Goal: Book appointment/travel/reservation

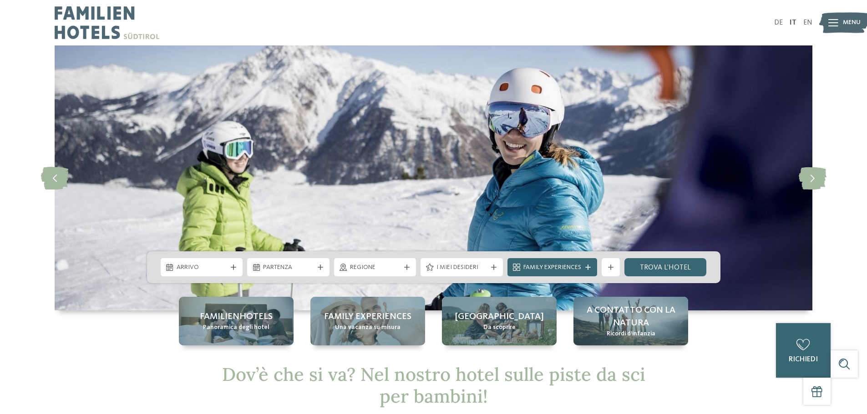
click at [359, 272] on span "Regione" at bounding box center [375, 267] width 50 height 9
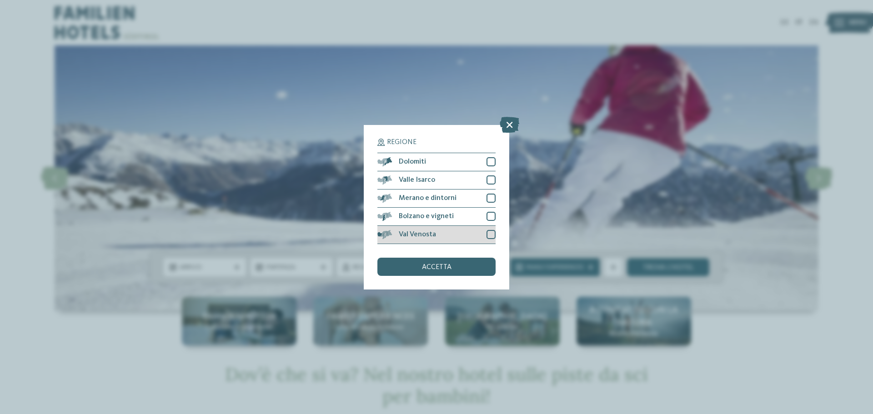
click at [490, 235] on div at bounding box center [491, 234] width 9 height 9
click at [442, 270] on span "accetta" at bounding box center [437, 267] width 30 height 7
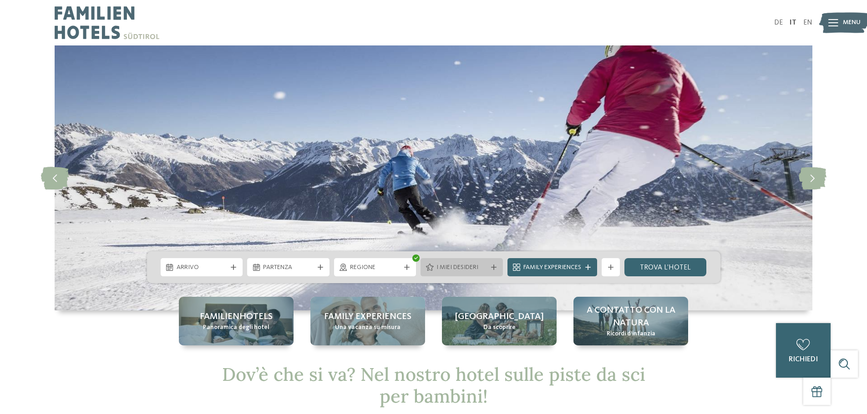
click at [465, 269] on span "I miei desideri" at bounding box center [461, 267] width 50 height 9
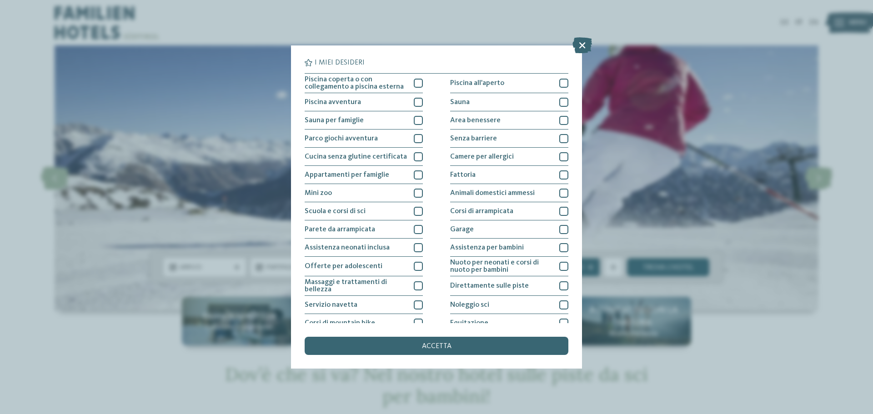
click at [583, 46] on icon at bounding box center [583, 45] width 20 height 16
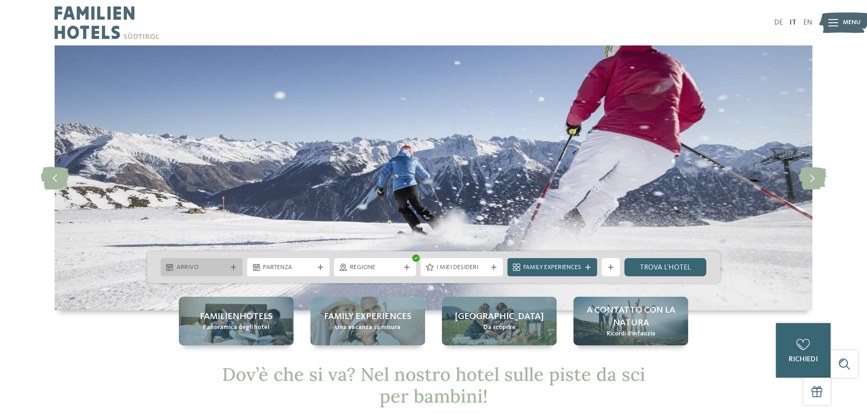
click at [230, 271] on div "Arrivo" at bounding box center [202, 267] width 82 height 18
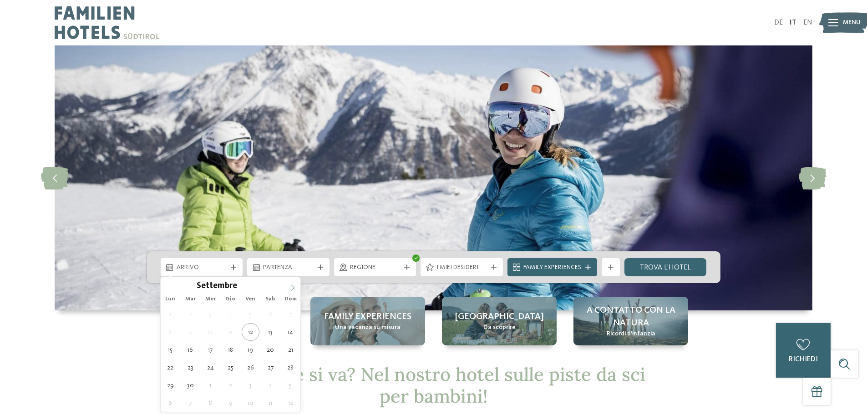
click at [288, 289] on span at bounding box center [292, 285] width 15 height 15
click at [289, 289] on span at bounding box center [292, 285] width 15 height 15
type div "[DATE]"
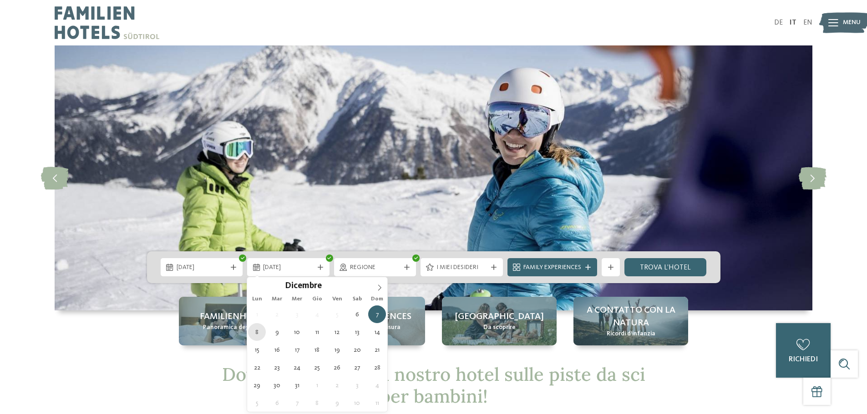
type div "[DATE]"
drag, startPoint x: 253, startPoint y: 332, endPoint x: 300, endPoint y: 312, distance: 50.8
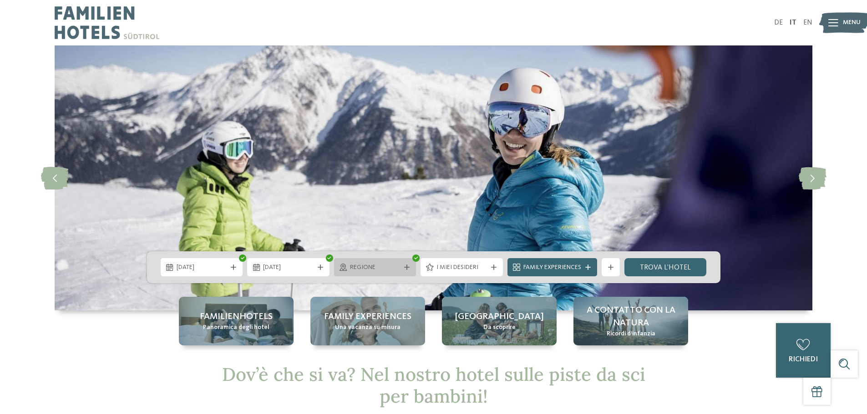
click at [395, 269] on span "Regione" at bounding box center [375, 267] width 50 height 9
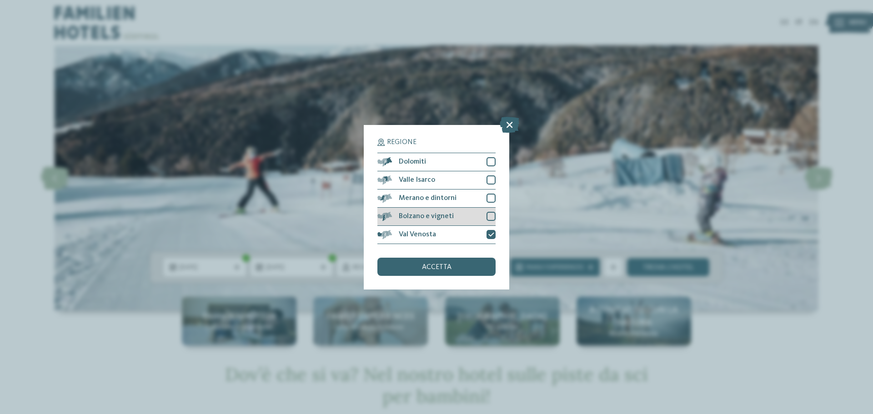
drag, startPoint x: 494, startPoint y: 215, endPoint x: 493, endPoint y: 209, distance: 6.1
click at [494, 215] on div at bounding box center [491, 216] width 9 height 9
click at [493, 201] on div at bounding box center [491, 198] width 9 height 9
click at [494, 178] on div at bounding box center [491, 180] width 9 height 9
click at [490, 157] on div at bounding box center [491, 161] width 9 height 9
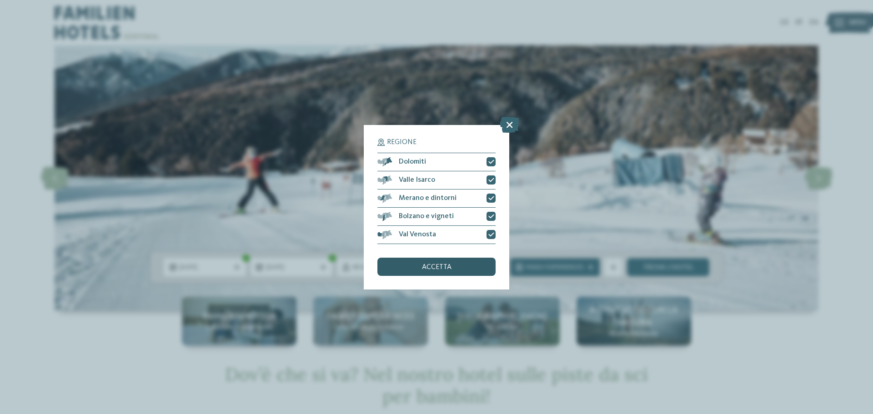
click at [440, 266] on span "accetta" at bounding box center [437, 267] width 30 height 7
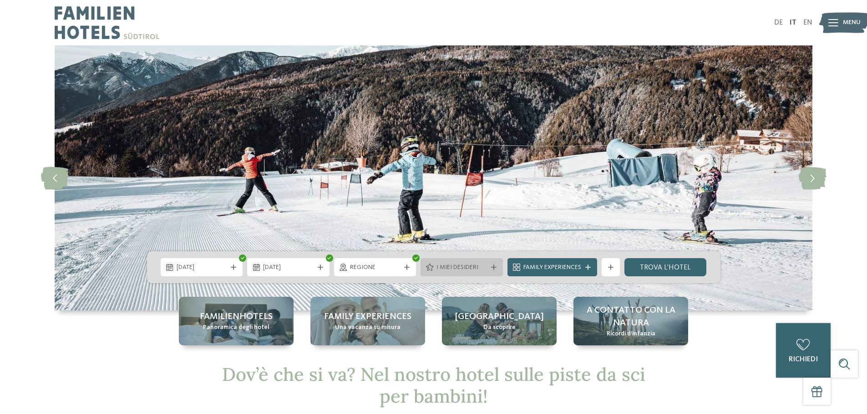
click at [443, 269] on span "I miei desideri" at bounding box center [461, 267] width 50 height 9
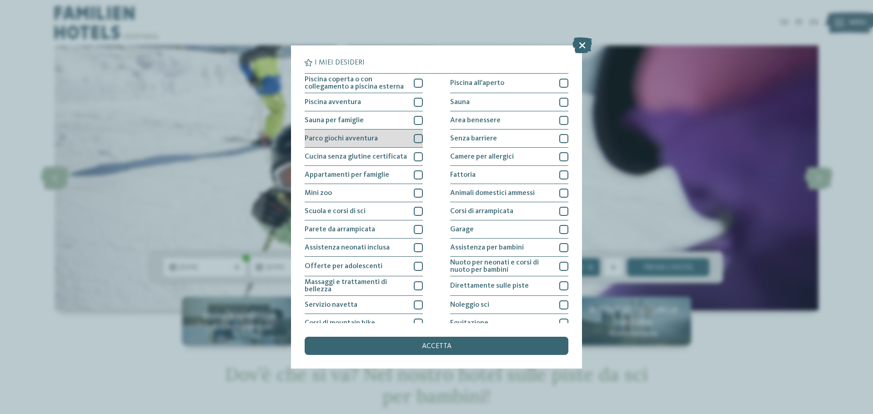
click at [414, 138] on div at bounding box center [418, 138] width 9 height 9
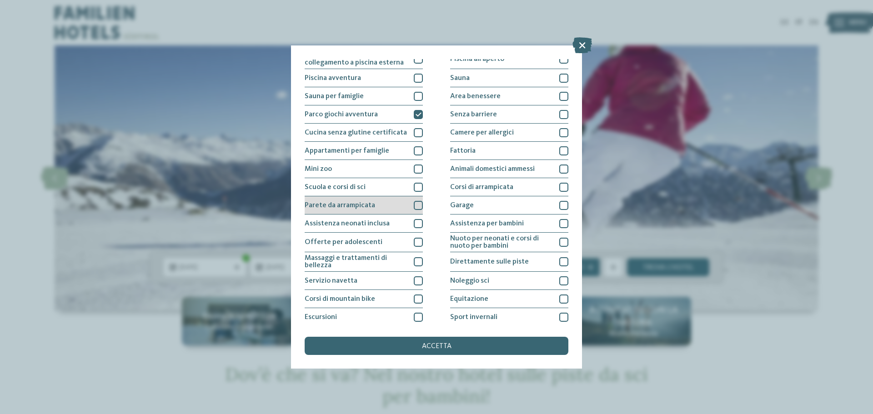
scroll to position [45, 0]
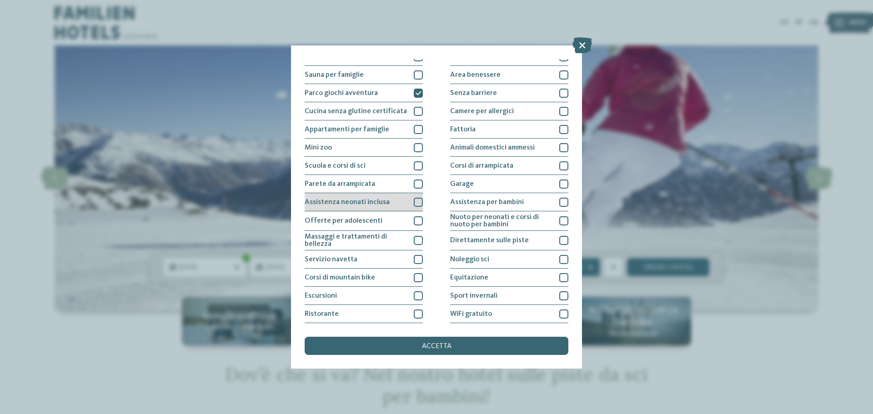
click at [417, 204] on div at bounding box center [418, 202] width 9 height 9
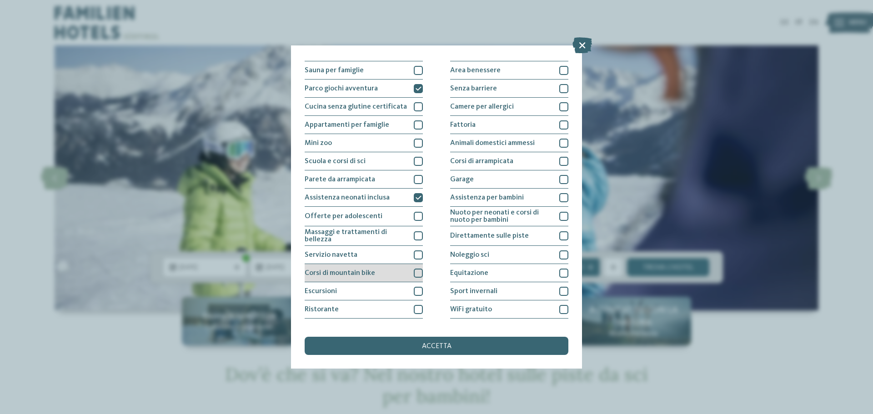
scroll to position [64, 0]
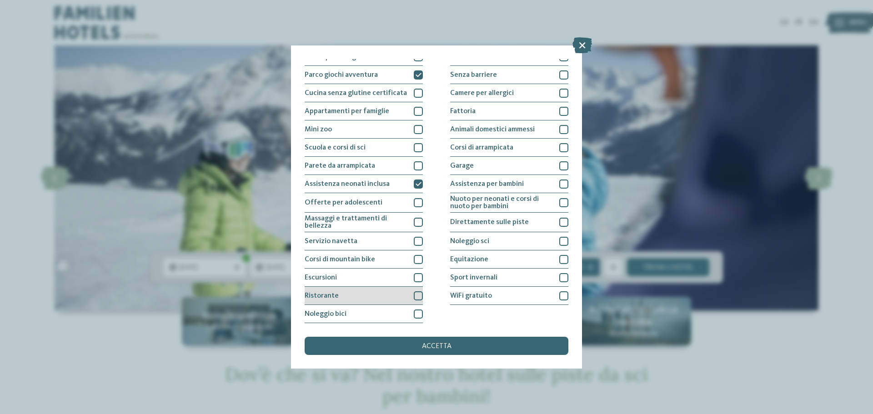
click at [415, 295] on div at bounding box center [418, 296] width 9 height 9
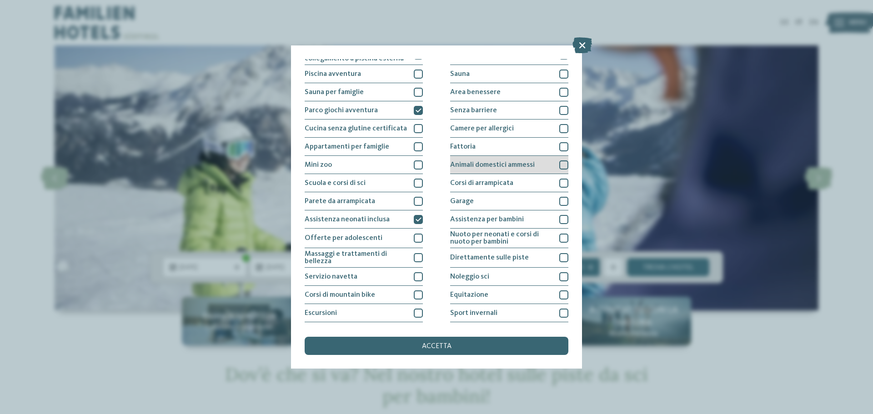
scroll to position [0, 0]
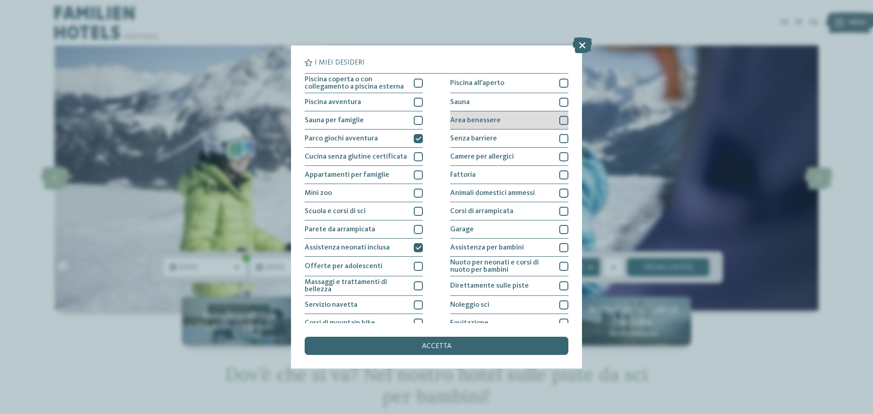
drag, startPoint x: 560, startPoint y: 117, endPoint x: 561, endPoint y: 125, distance: 7.8
click at [560, 117] on div at bounding box center [564, 120] width 9 height 9
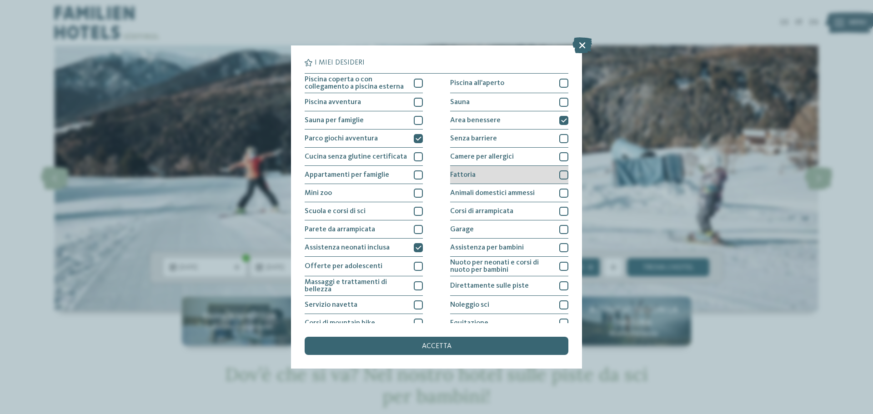
click at [560, 175] on div at bounding box center [564, 175] width 9 height 9
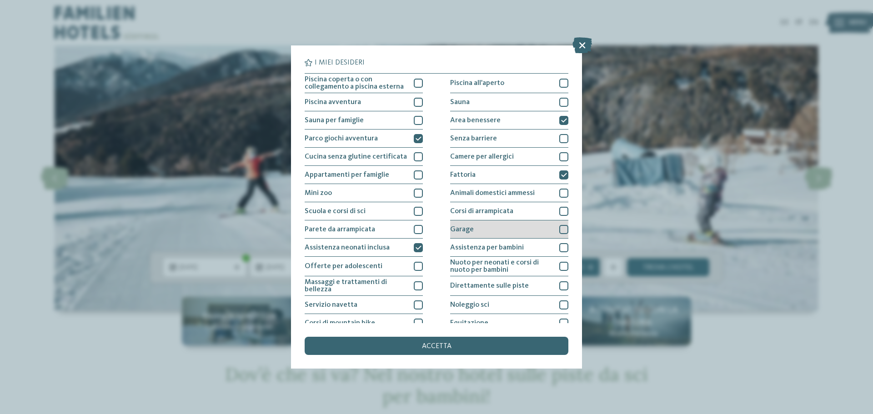
click at [561, 231] on div at bounding box center [564, 229] width 9 height 9
click at [560, 249] on div at bounding box center [564, 247] width 9 height 9
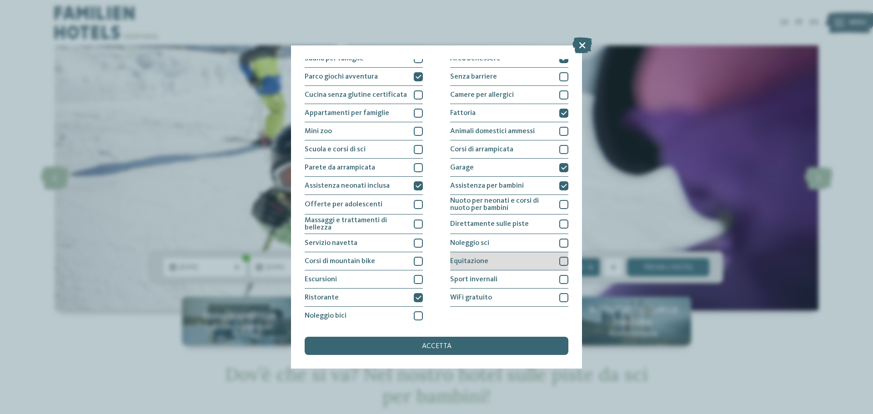
scroll to position [64, 0]
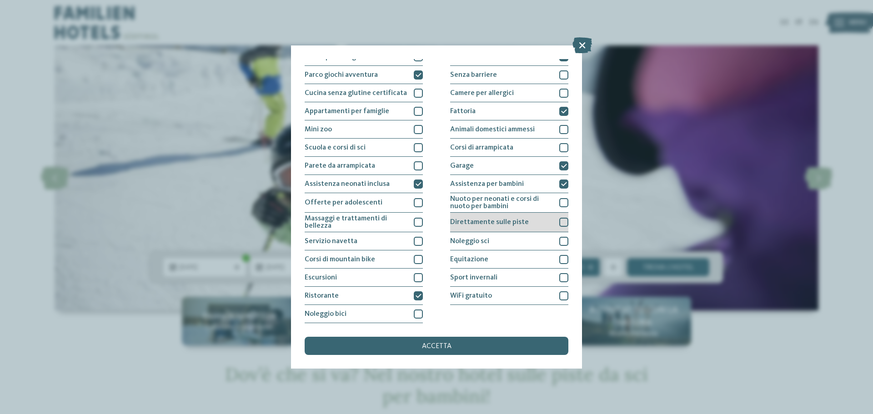
click at [560, 222] on div at bounding box center [564, 222] width 9 height 9
drag, startPoint x: 561, startPoint y: 298, endPoint x: 558, endPoint y: 294, distance: 5.3
click at [560, 298] on div at bounding box center [564, 296] width 9 height 9
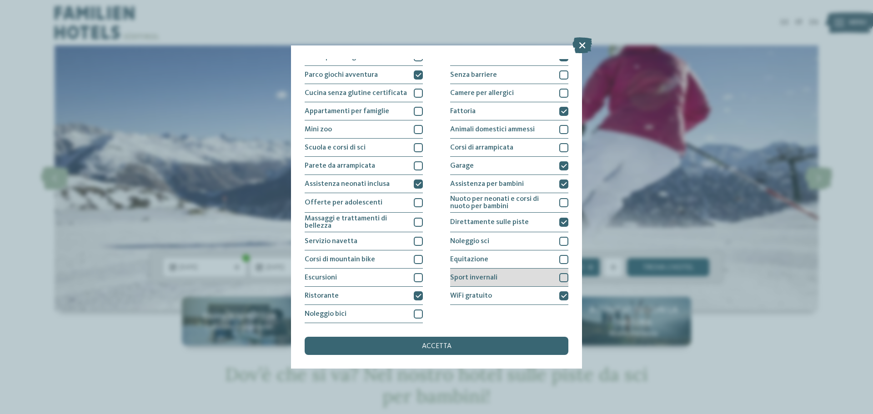
click at [560, 278] on div at bounding box center [564, 277] width 9 height 9
click at [452, 345] on div "accetta" at bounding box center [437, 346] width 264 height 18
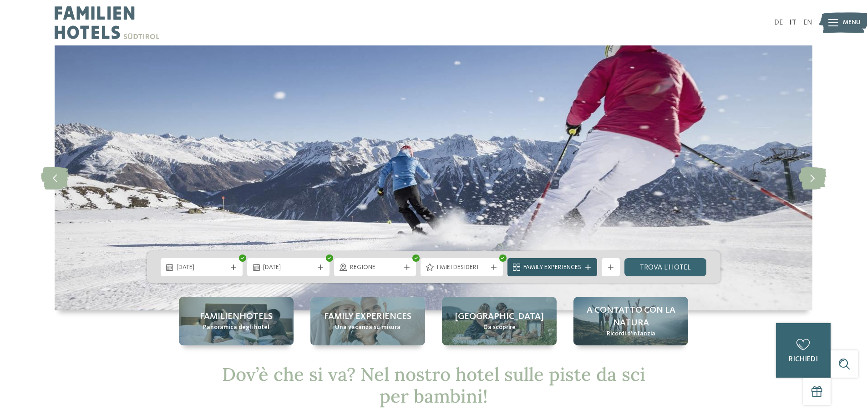
click at [568, 268] on span "Family Experiences" at bounding box center [552, 267] width 58 height 9
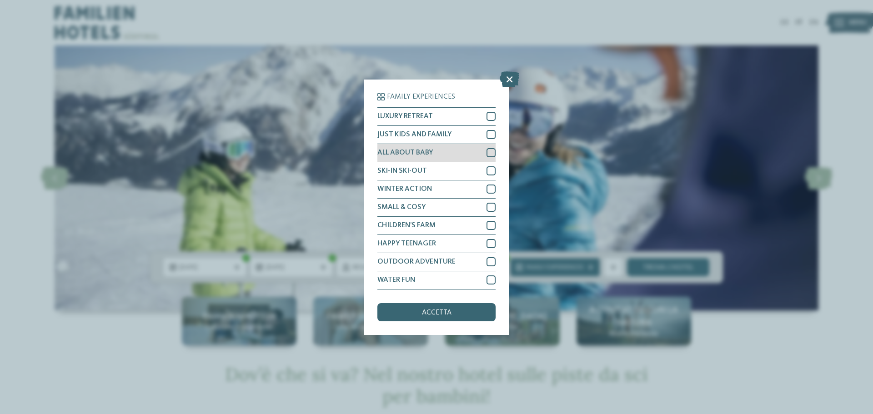
click at [492, 153] on div at bounding box center [491, 152] width 9 height 9
click at [494, 131] on div at bounding box center [491, 134] width 9 height 9
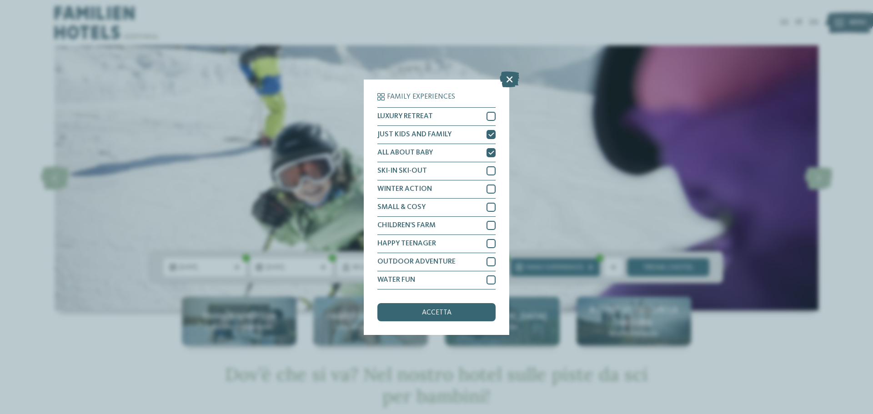
click at [448, 312] on span "accetta" at bounding box center [437, 312] width 30 height 7
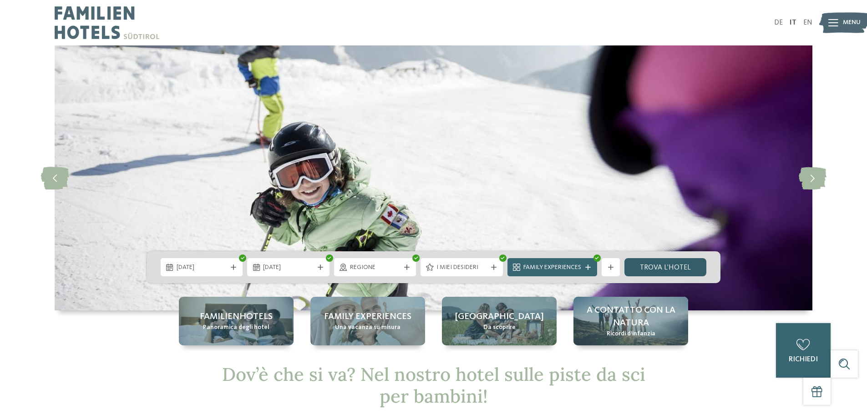
click at [651, 270] on link "trova l’hotel" at bounding box center [665, 267] width 82 height 18
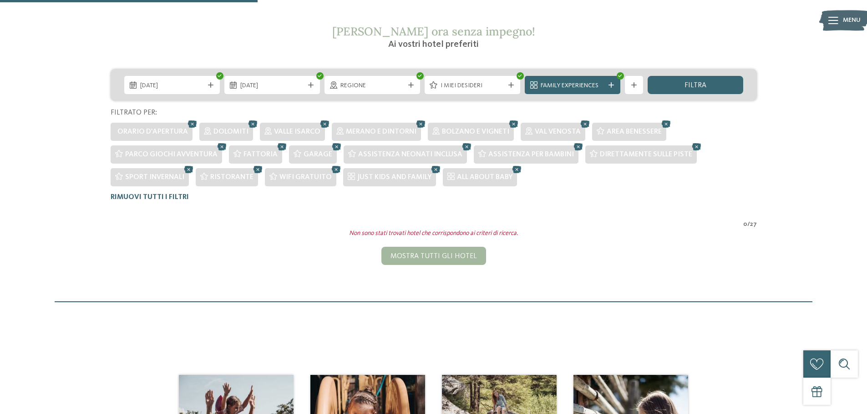
scroll to position [162, 0]
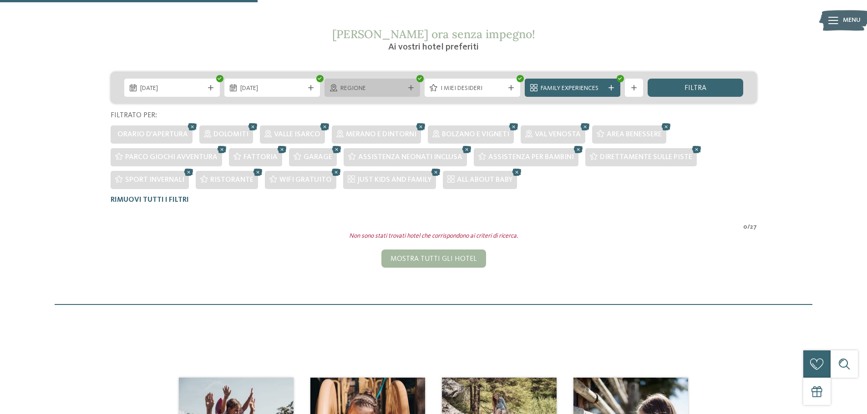
click at [368, 89] on span "Regione" at bounding box center [372, 88] width 64 height 9
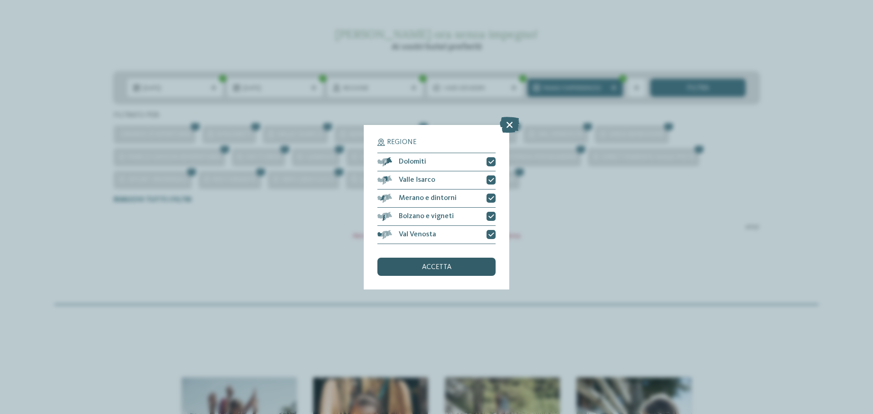
click at [451, 259] on div "accetta" at bounding box center [437, 267] width 118 height 18
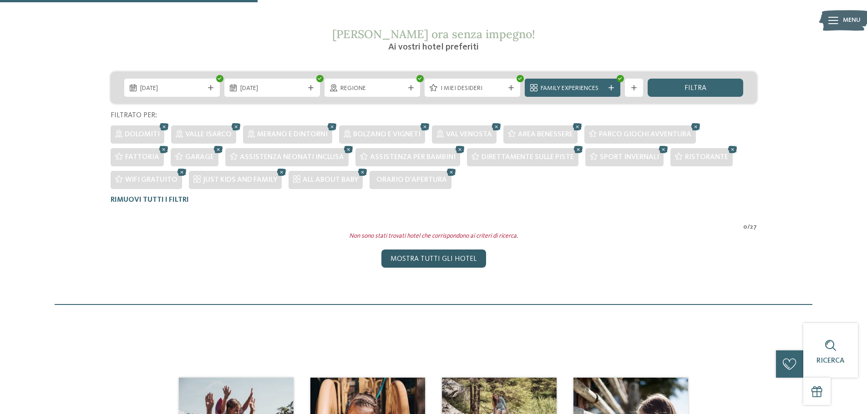
click at [444, 259] on div "Mostra tutti gli hotel" at bounding box center [433, 259] width 105 height 18
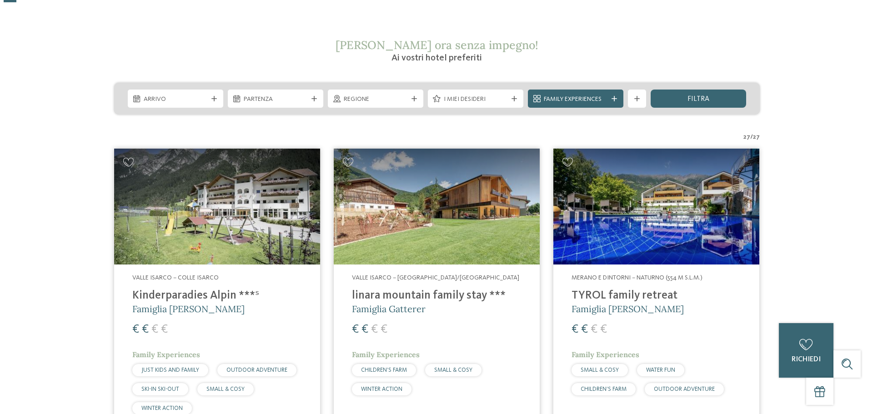
scroll to position [152, 0]
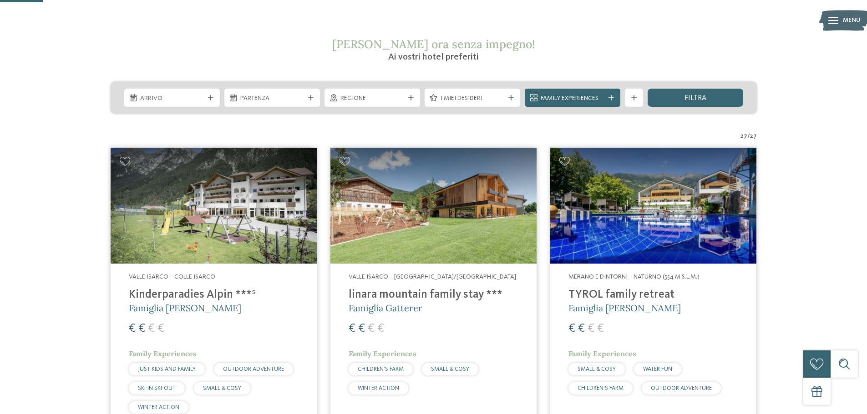
click at [208, 223] on img at bounding box center [214, 206] width 206 height 116
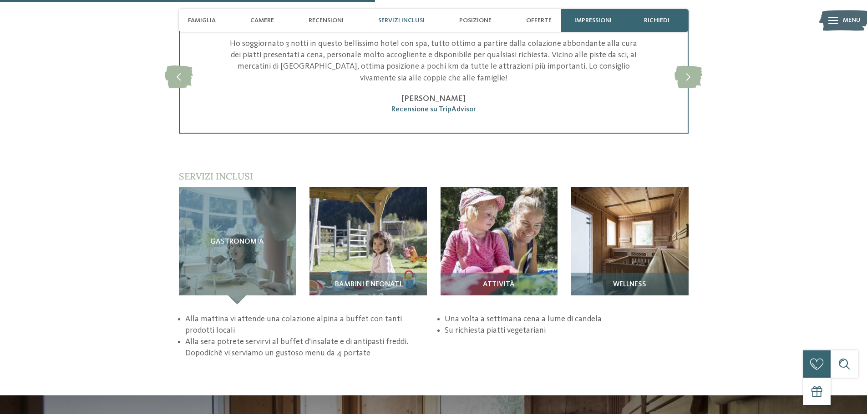
scroll to position [1228, 0]
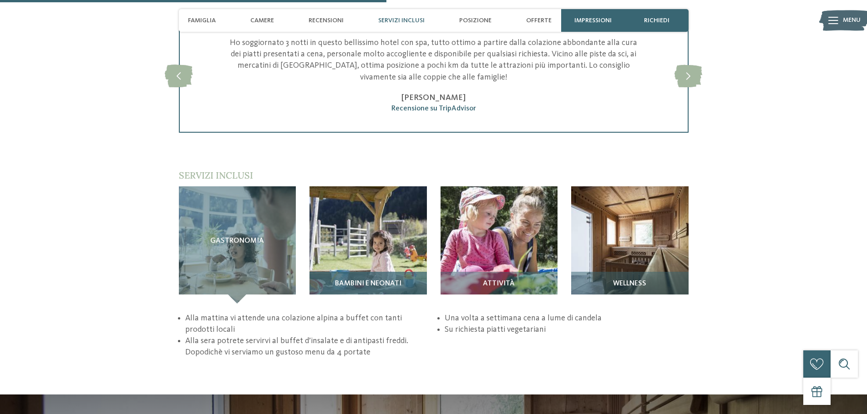
click at [370, 280] on span "Bambini e neonati" at bounding box center [368, 284] width 66 height 8
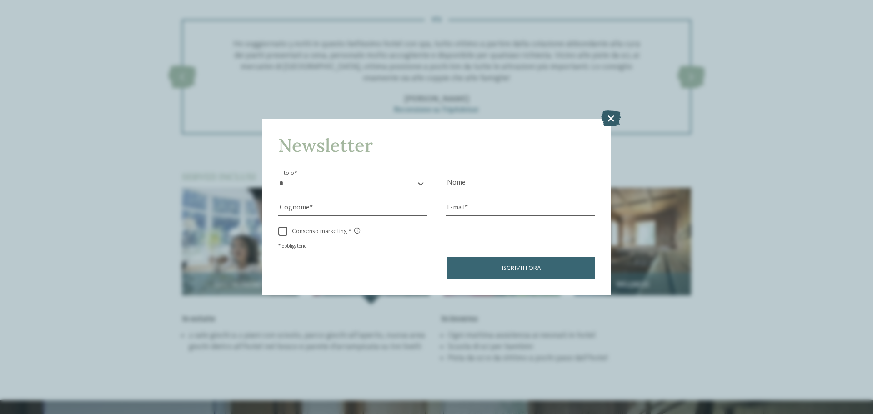
click at [608, 118] on icon at bounding box center [611, 119] width 20 height 16
